Goal: Transaction & Acquisition: Purchase product/service

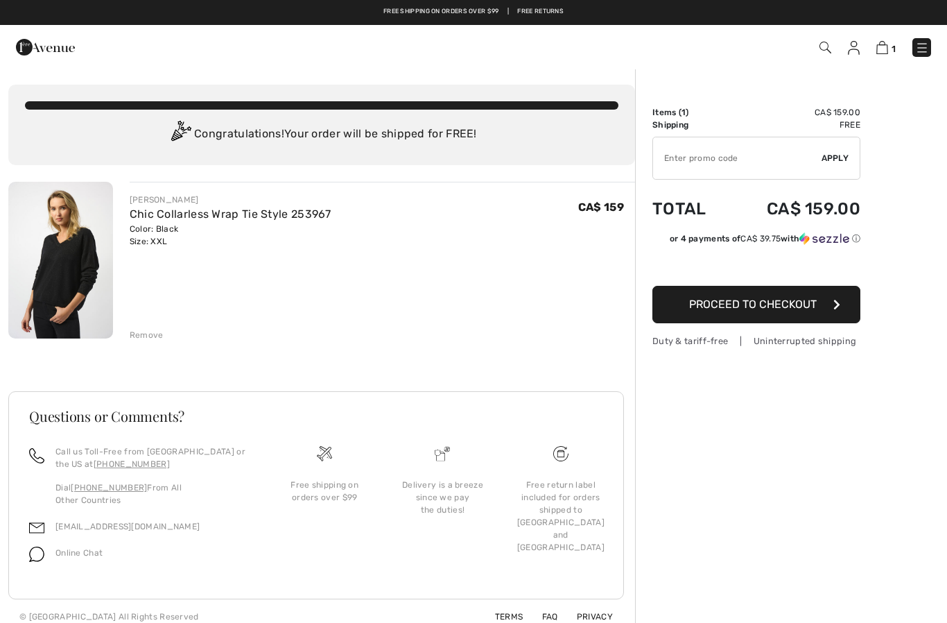
click at [155, 318] on div "[PERSON_NAME] Chic Collarless Wrap Tie Style 253967 Color: Black Size: XXL Fina…" at bounding box center [382, 261] width 505 height 159
click at [153, 333] on div "Remove" at bounding box center [147, 335] width 34 height 12
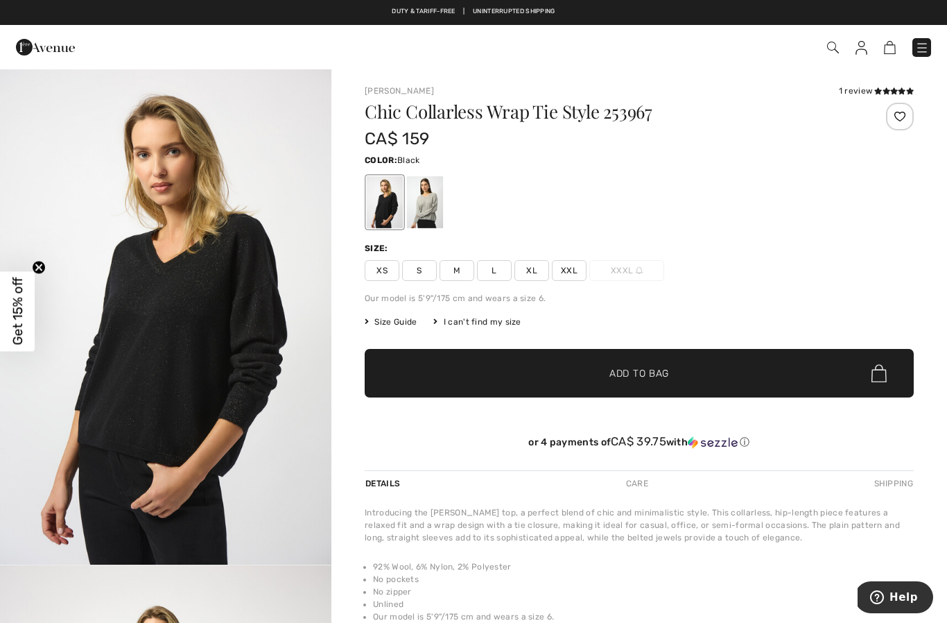
click at [522, 271] on span "XL" at bounding box center [531, 270] width 35 height 21
click at [633, 365] on span "✔ Added to Bag Add to Bag" at bounding box center [639, 373] width 549 height 49
click at [433, 208] on div at bounding box center [425, 202] width 36 height 52
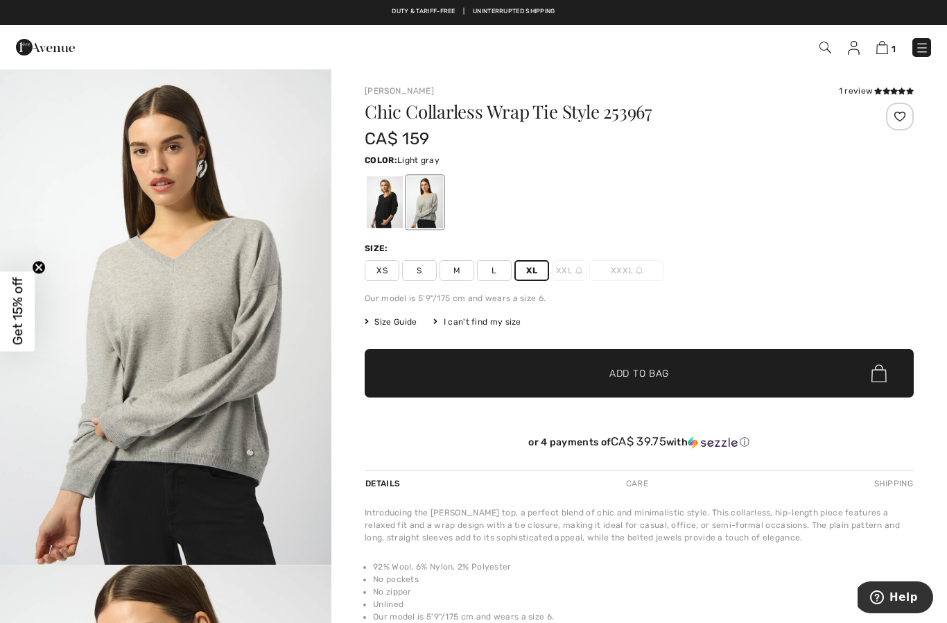
click at [500, 272] on span "L" at bounding box center [494, 270] width 35 height 21
click at [534, 270] on span "XL" at bounding box center [531, 270] width 35 height 21
click at [791, 378] on span "✔ Added to Bag Add to Bag" at bounding box center [639, 373] width 549 height 49
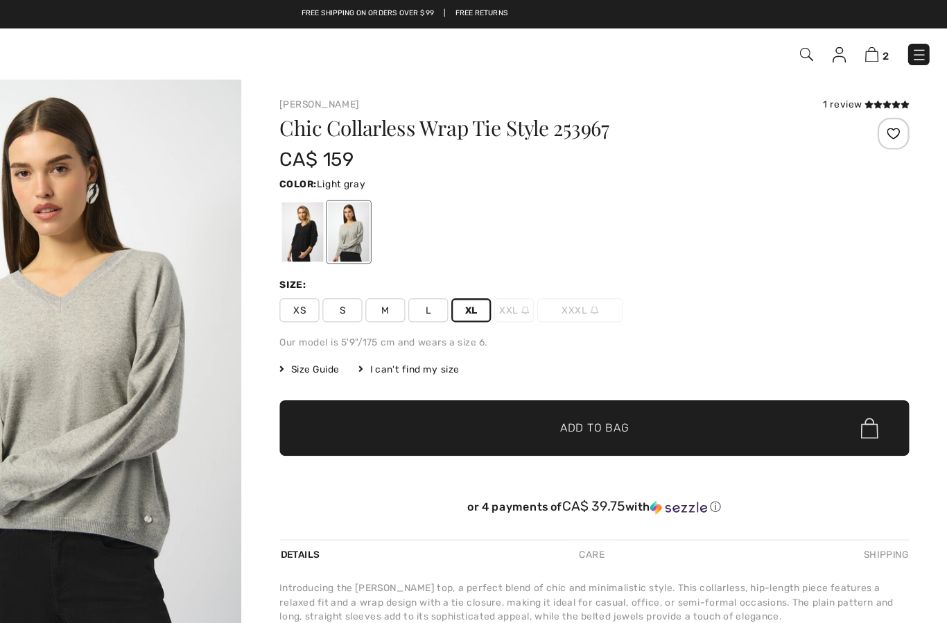
click at [875, 50] on img at bounding box center [881, 47] width 12 height 13
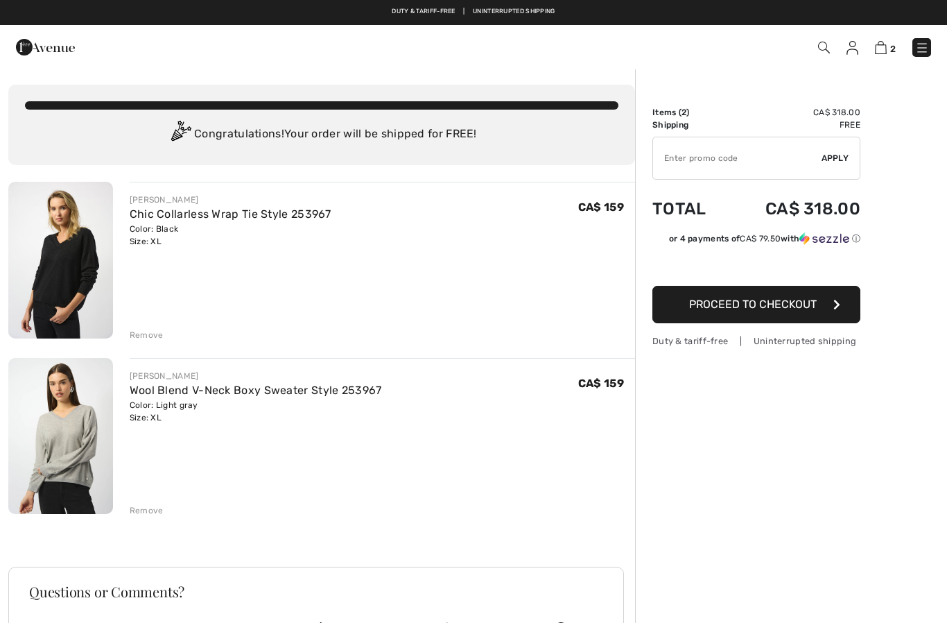
click at [157, 510] on div "Remove" at bounding box center [147, 510] width 34 height 12
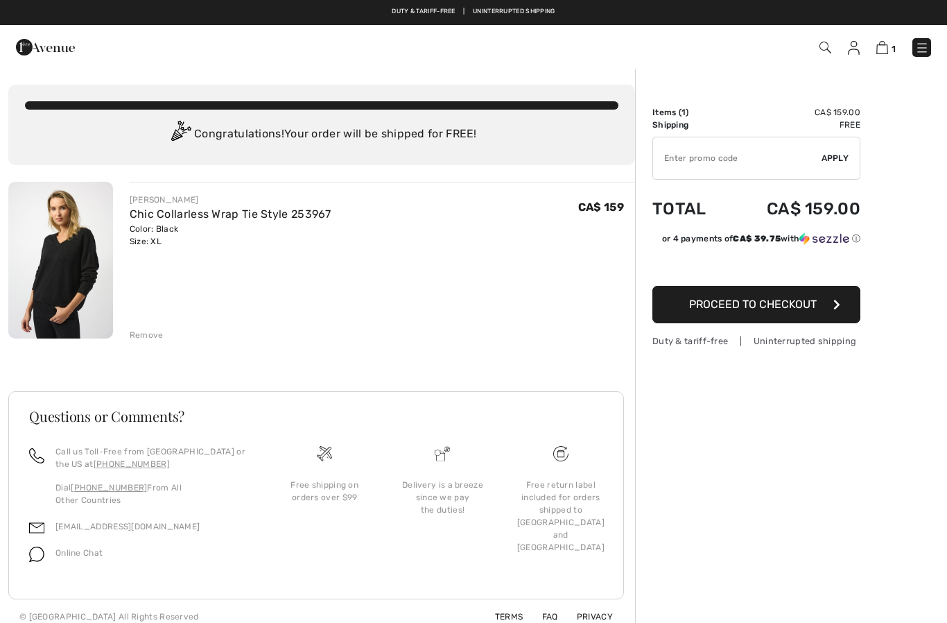
click at [824, 309] on button "Proceed to Checkout" at bounding box center [756, 304] width 208 height 37
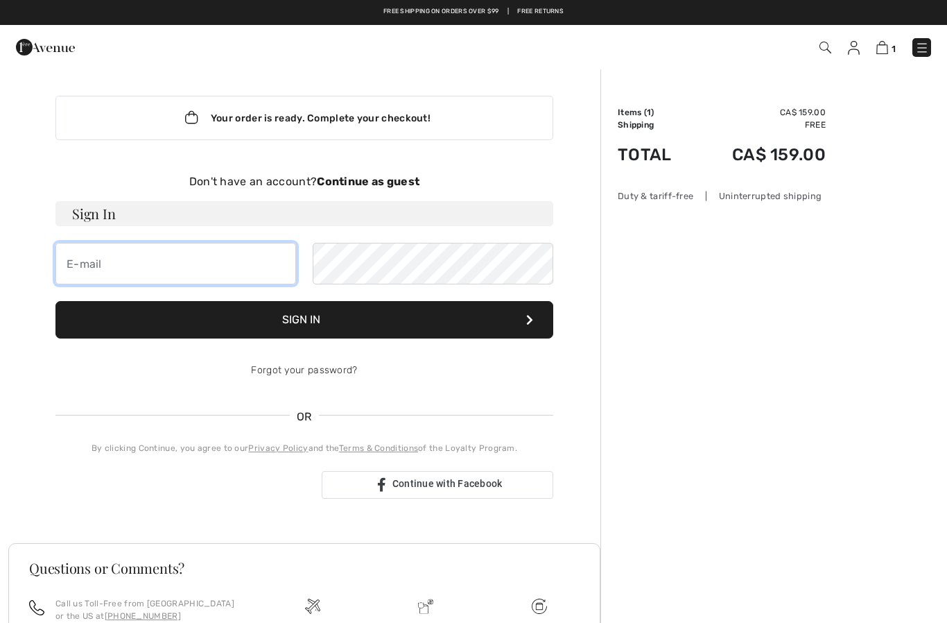
click at [241, 270] on input "email" at bounding box center [175, 264] width 241 height 42
type input "ger"
click at [854, 46] on img at bounding box center [854, 48] width 12 height 14
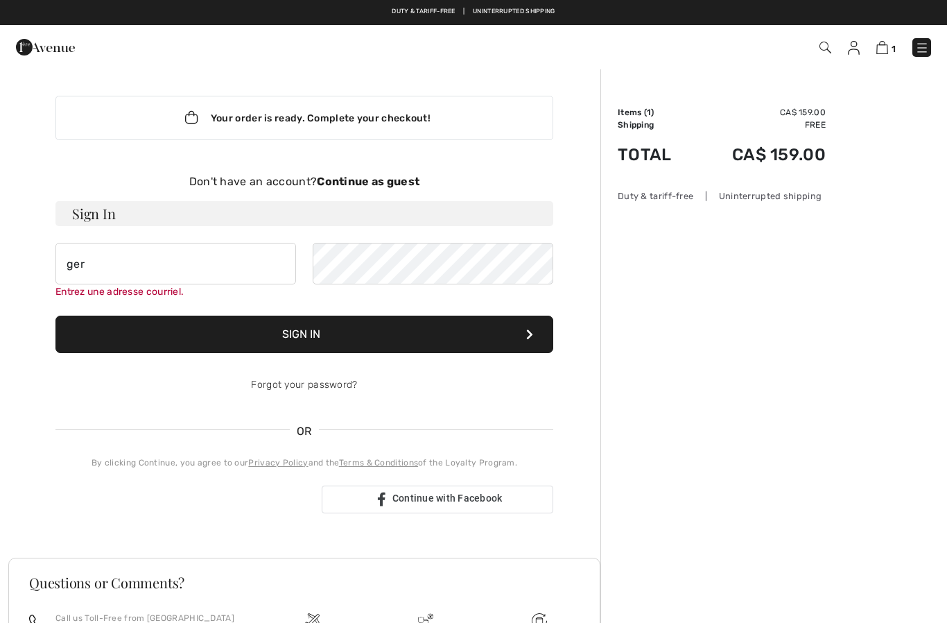
click at [860, 46] on img at bounding box center [854, 48] width 12 height 14
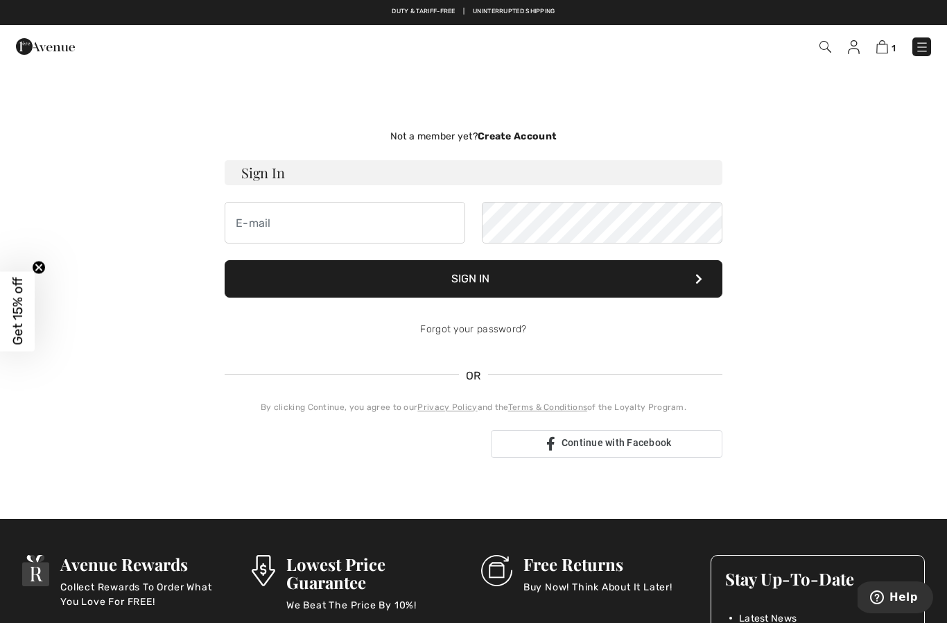
click at [854, 53] on img at bounding box center [854, 47] width 12 height 14
checkbox input "true"
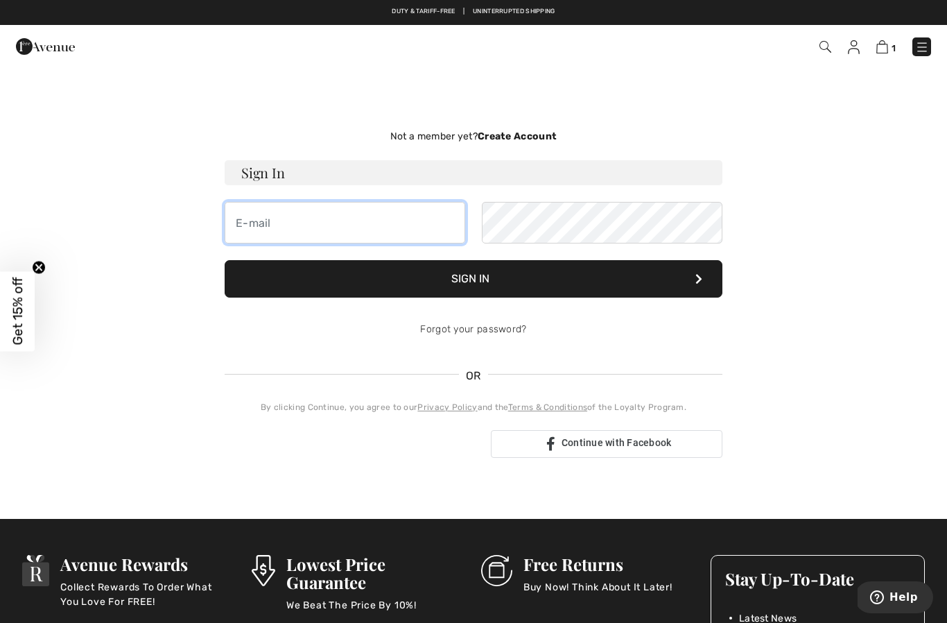
click at [383, 234] on input "email" at bounding box center [345, 223] width 241 height 42
type input "[EMAIL_ADDRESS][PERSON_NAME][DOMAIN_NAME]"
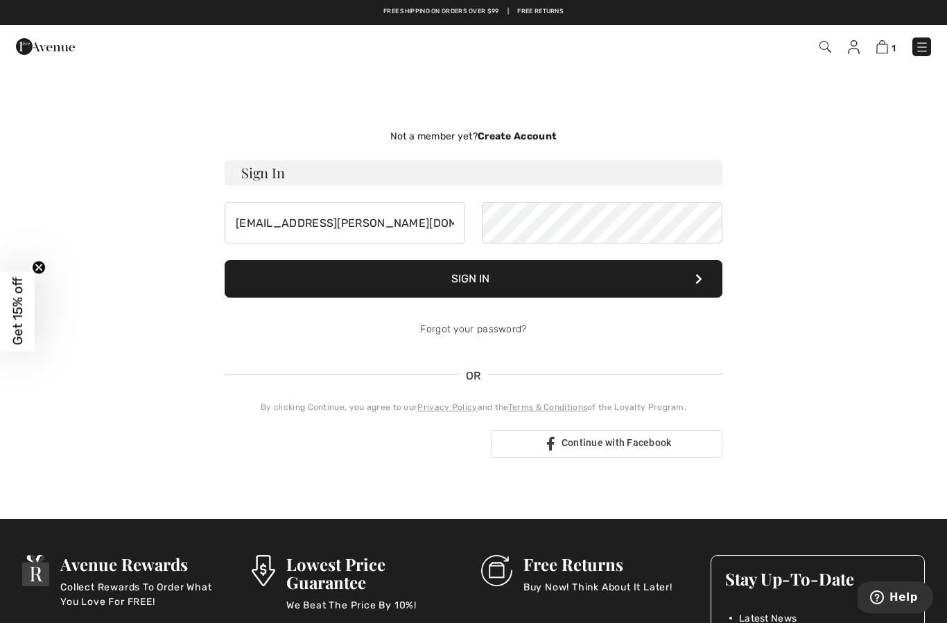
click at [849, 162] on div "Not a member yet? Create Account Sign In [EMAIL_ADDRESS][PERSON_NAME][DOMAIN_NA…" at bounding box center [473, 293] width 931 height 384
